Goal: Task Accomplishment & Management: Manage account settings

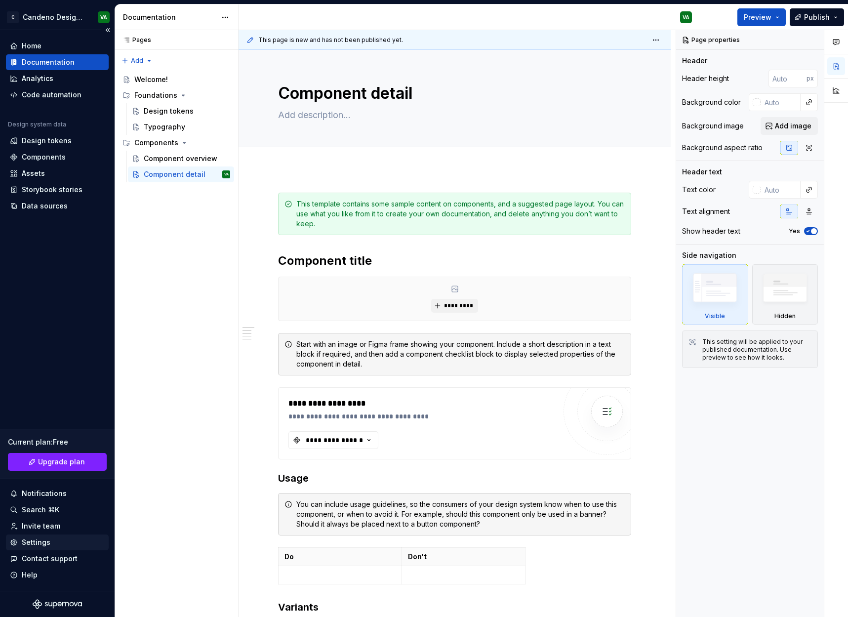
type textarea "*"
click at [51, 541] on div "Settings" at bounding box center [57, 542] width 95 height 10
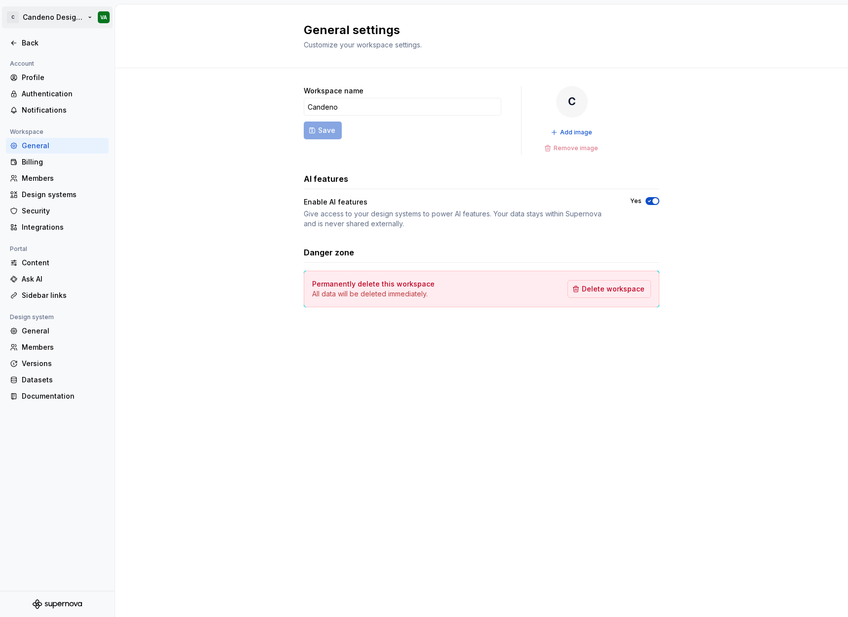
click at [42, 15] on html "C Candeno Design system VA Back Account Profile Authentication Notifications Wo…" at bounding box center [424, 308] width 848 height 617
click at [50, 106] on div "Sign out" at bounding box center [82, 107] width 121 height 10
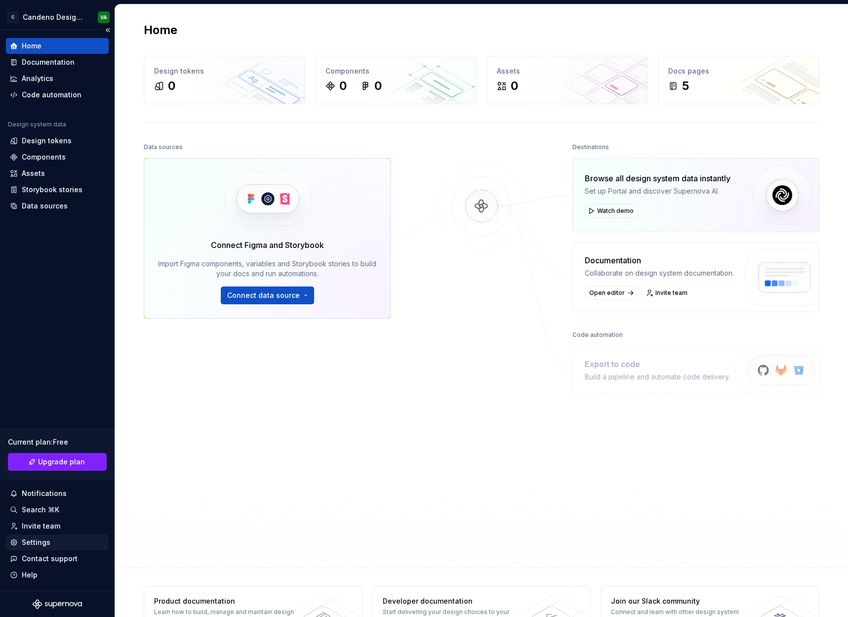
click at [46, 540] on div "Settings" at bounding box center [36, 542] width 29 height 10
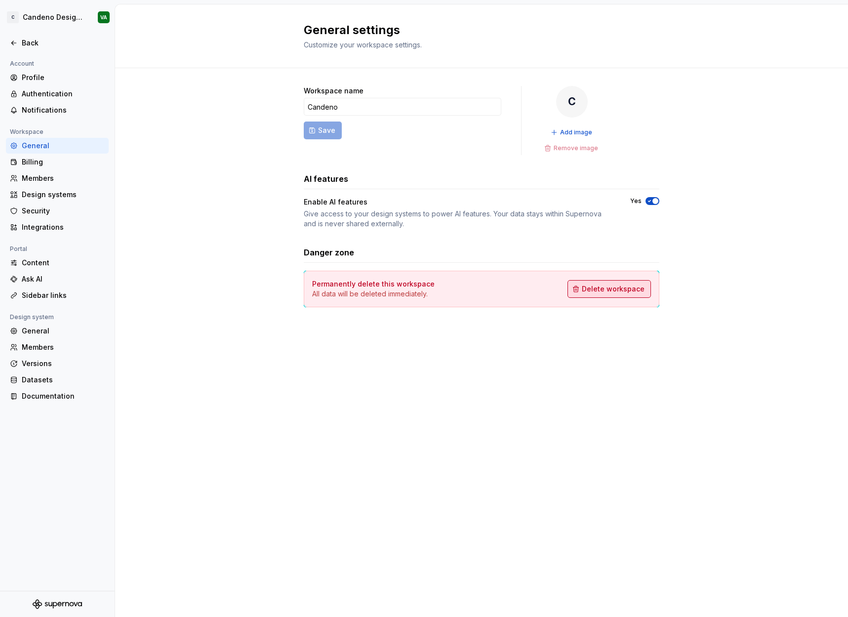
click at [601, 291] on span "Delete workspace" at bounding box center [612, 289] width 63 height 10
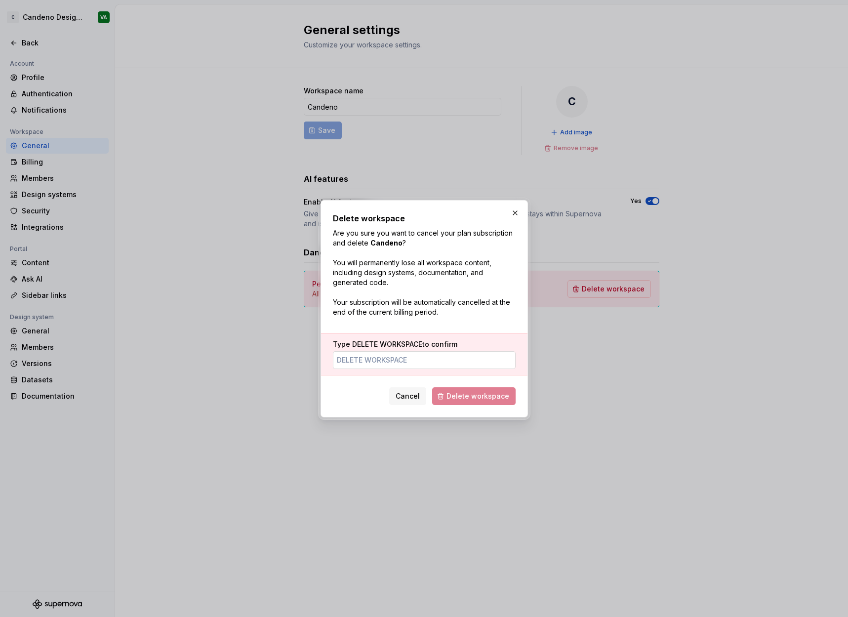
click at [428, 358] on input "Type DELETE WORKSPACE to confirm" at bounding box center [424, 360] width 183 height 18
click at [482, 396] on span "Delete workspace" at bounding box center [473, 396] width 83 height 18
drag, startPoint x: 464, startPoint y: 377, endPoint x: 459, endPoint y: 365, distance: 13.0
click at [464, 377] on div "Delete workspace Are you sure you want to cancel your plan subscription and del…" at bounding box center [424, 308] width 183 height 193
click at [459, 365] on input "Candeno" at bounding box center [424, 360] width 183 height 18
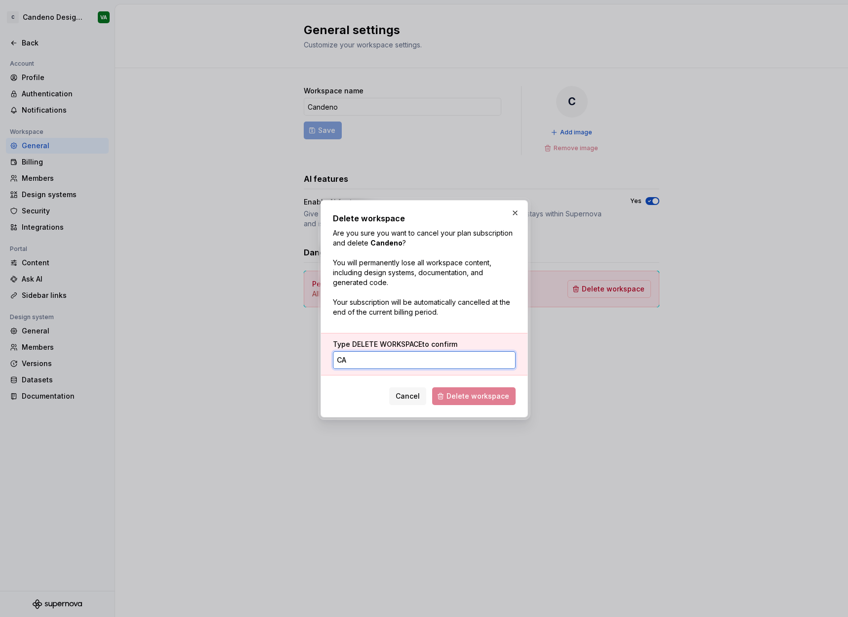
type input "C"
type input "Delete workspace"
click at [483, 400] on span "Delete workspace" at bounding box center [477, 396] width 63 height 10
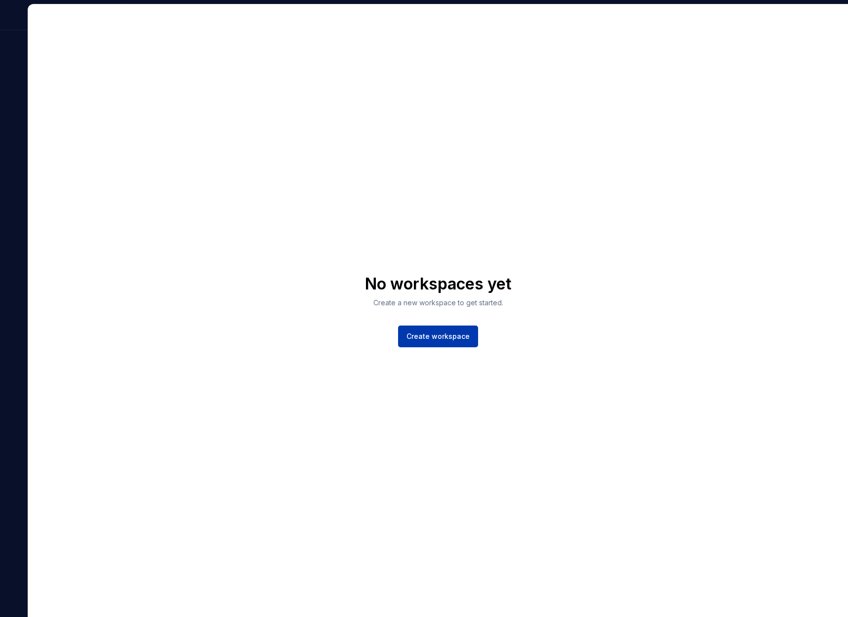
click at [450, 337] on span "Create workspace" at bounding box center [437, 336] width 63 height 10
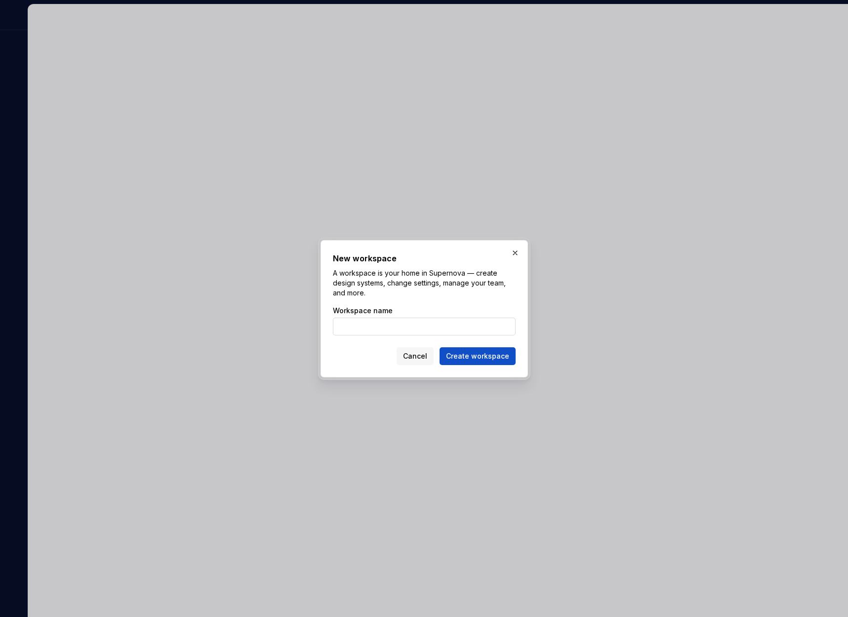
click at [429, 319] on input "Workspace name" at bounding box center [424, 326] width 183 height 18
click at [428, 317] on input "Workspace name" at bounding box center [424, 326] width 183 height 18
type input "Candeno"
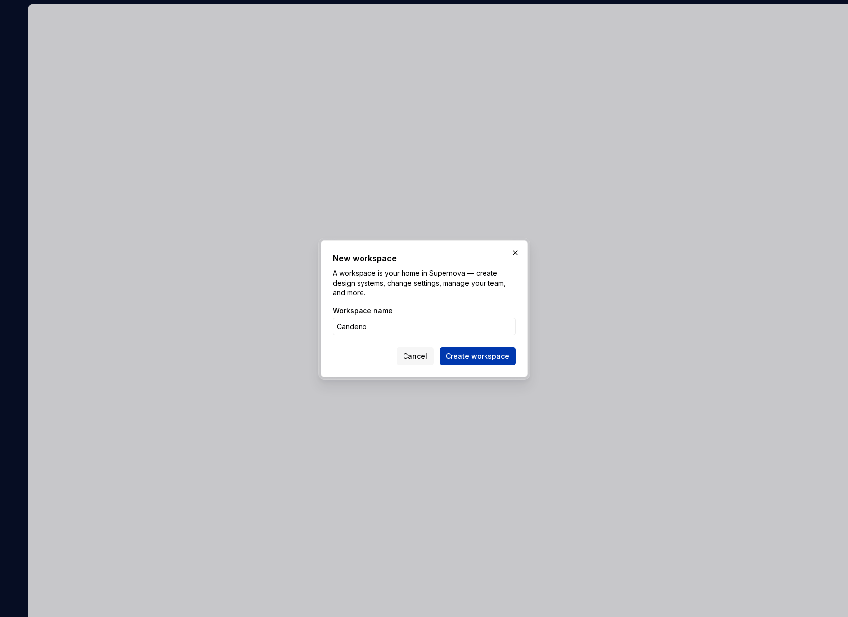
click at [480, 356] on span "Create workspace" at bounding box center [477, 356] width 63 height 10
